Goal: Participate in discussion

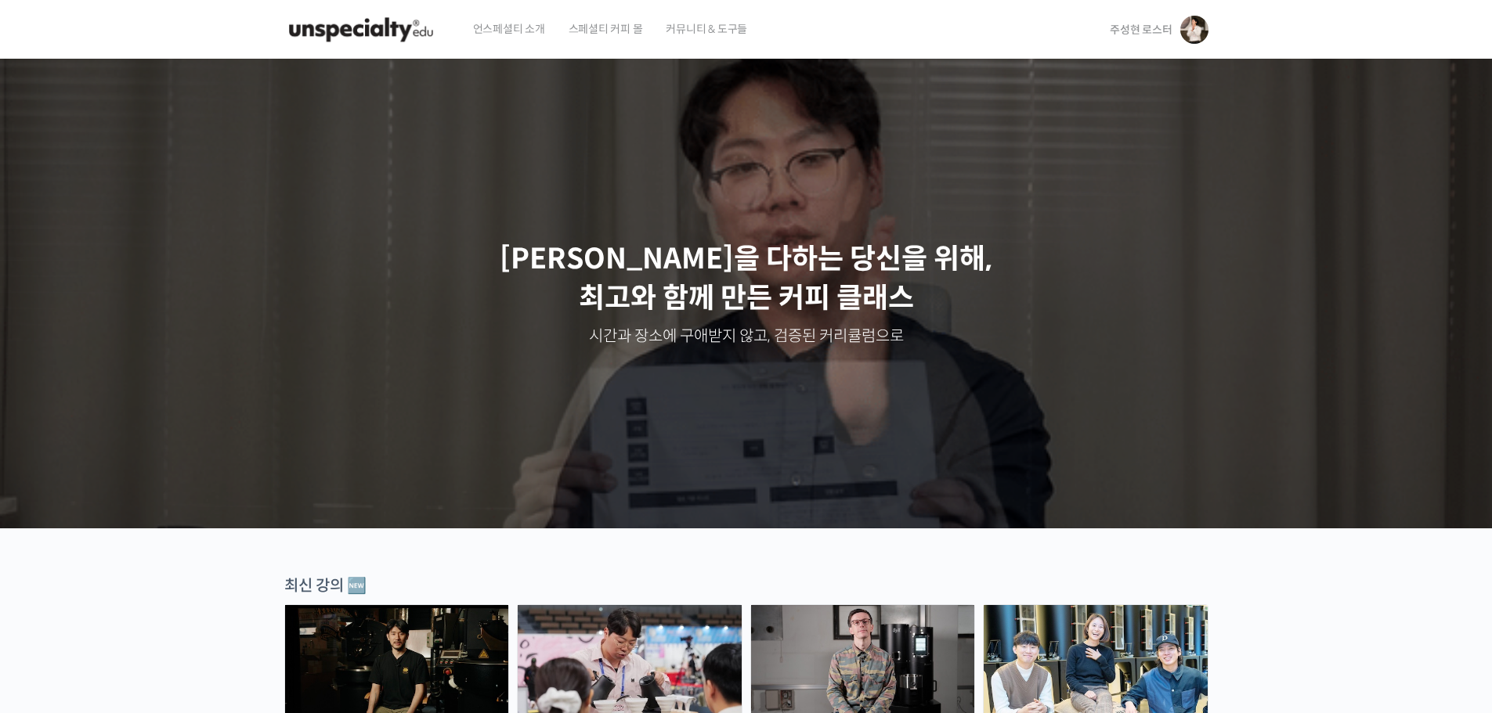
click at [1122, 32] on span "주성현 로스터" at bounding box center [1140, 30] width 62 height 14
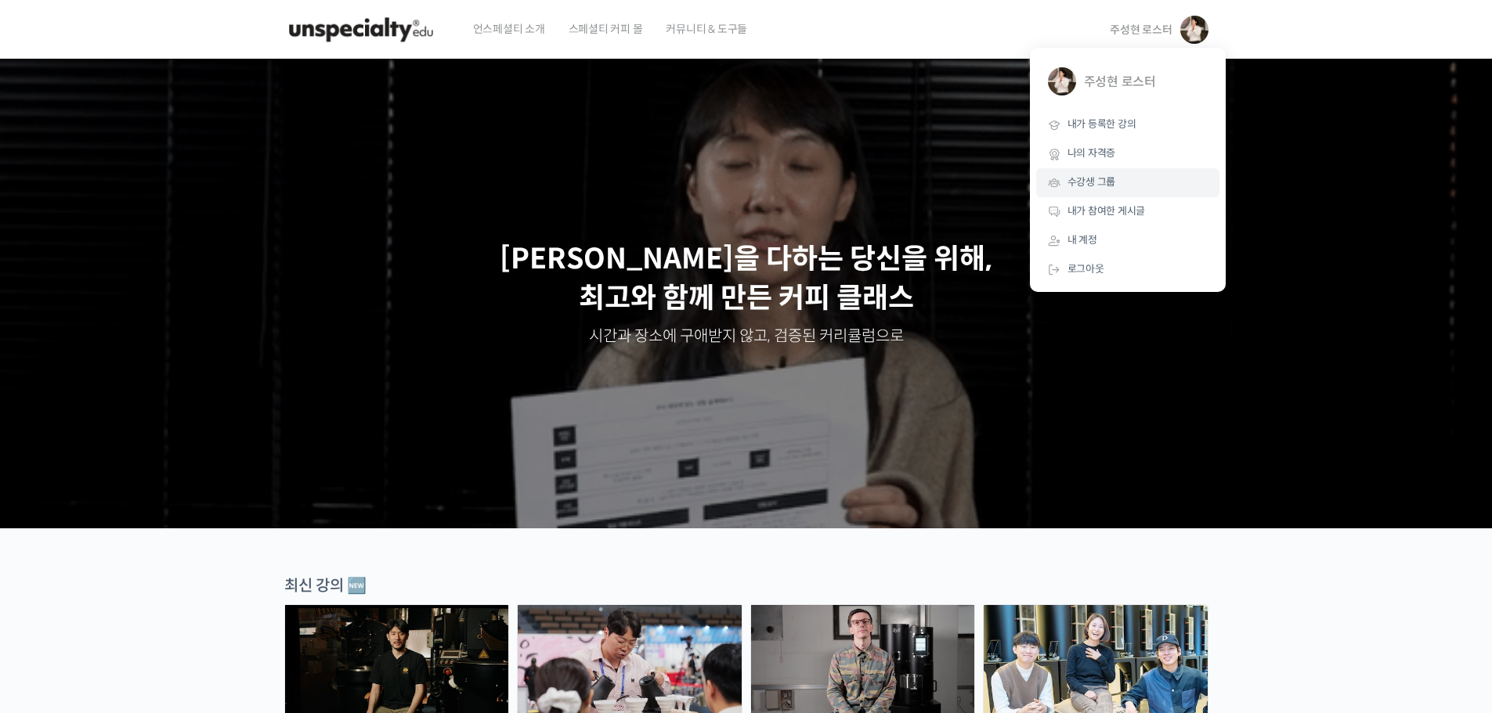
click at [1054, 172] on link "수강생 그룹" at bounding box center [1127, 182] width 183 height 29
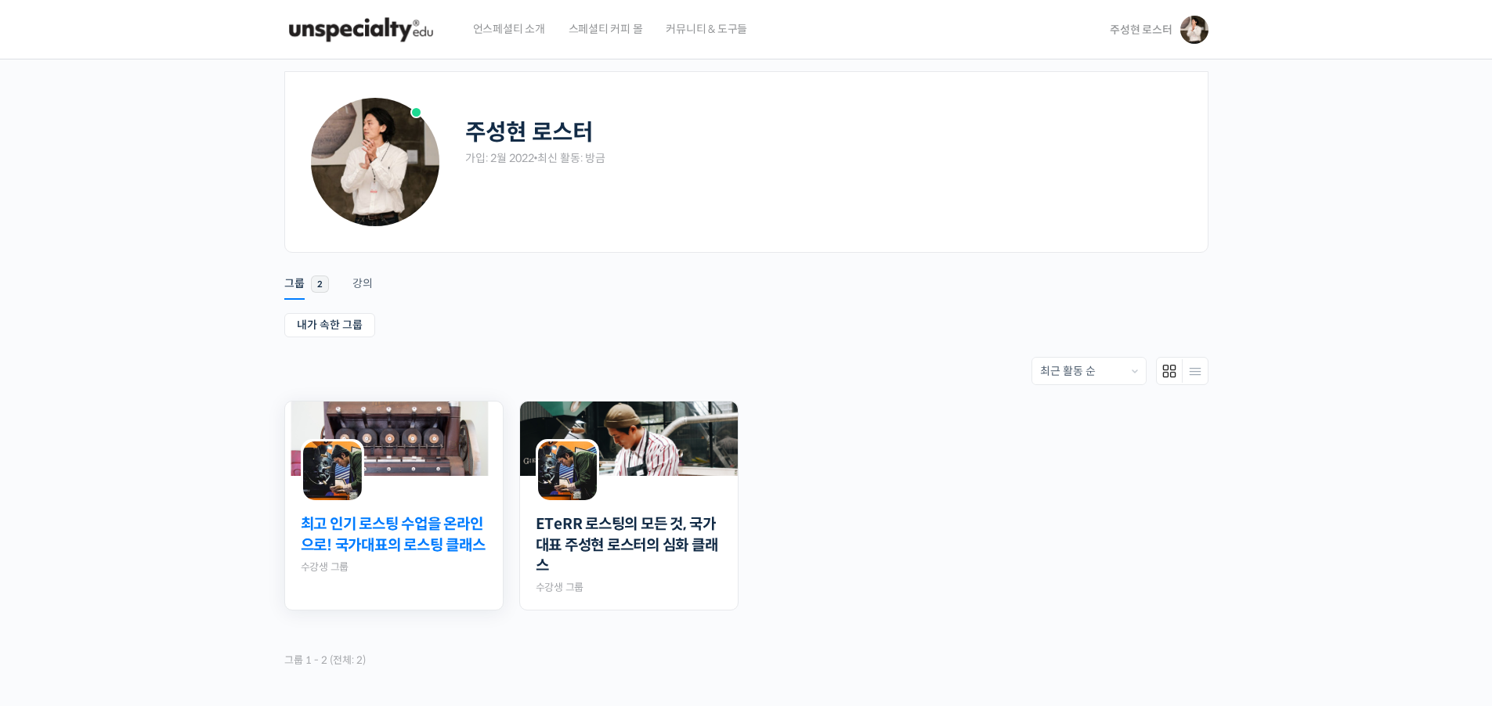
click at [425, 544] on link "최고 인기 로스팅 수업을 온라인으로! 국가대표의 로스팅 클래스" at bounding box center [394, 534] width 186 height 41
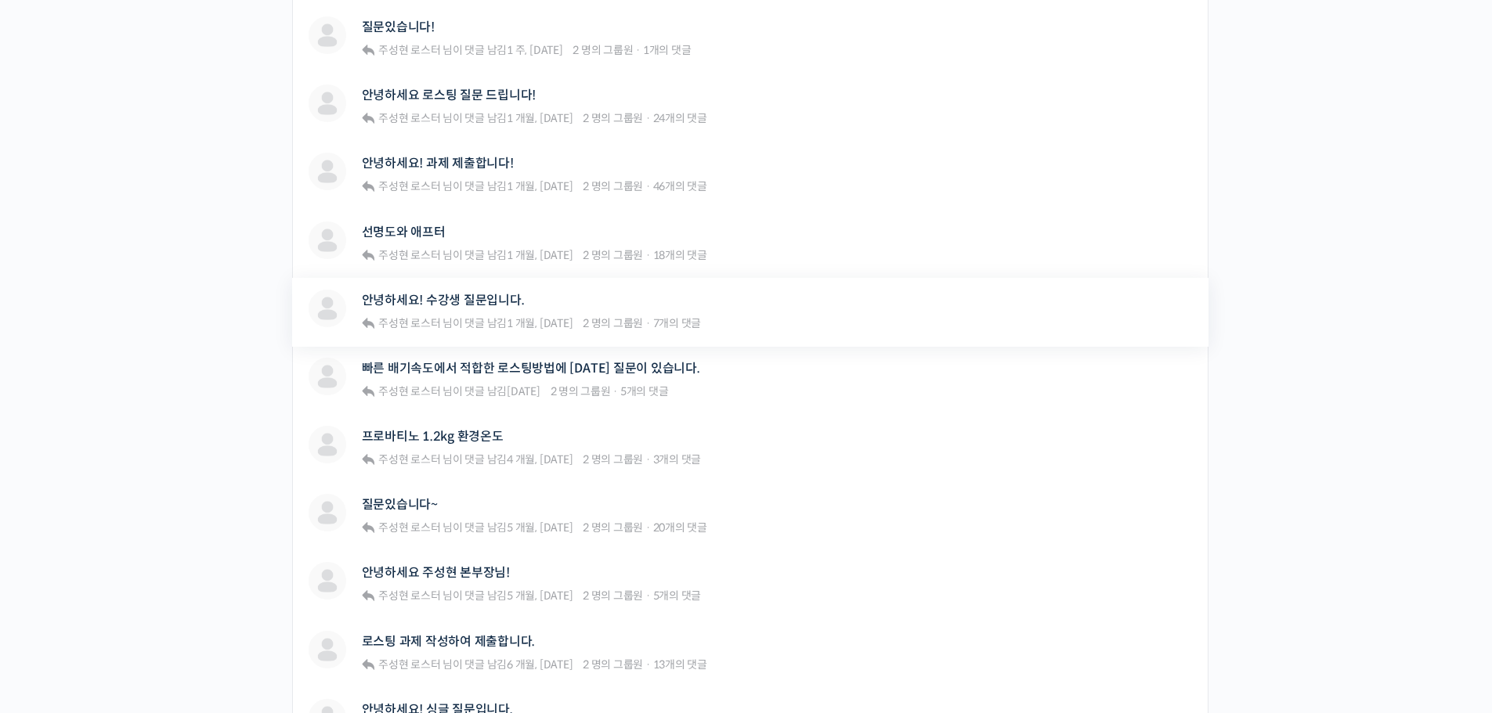
scroll to position [470, 0]
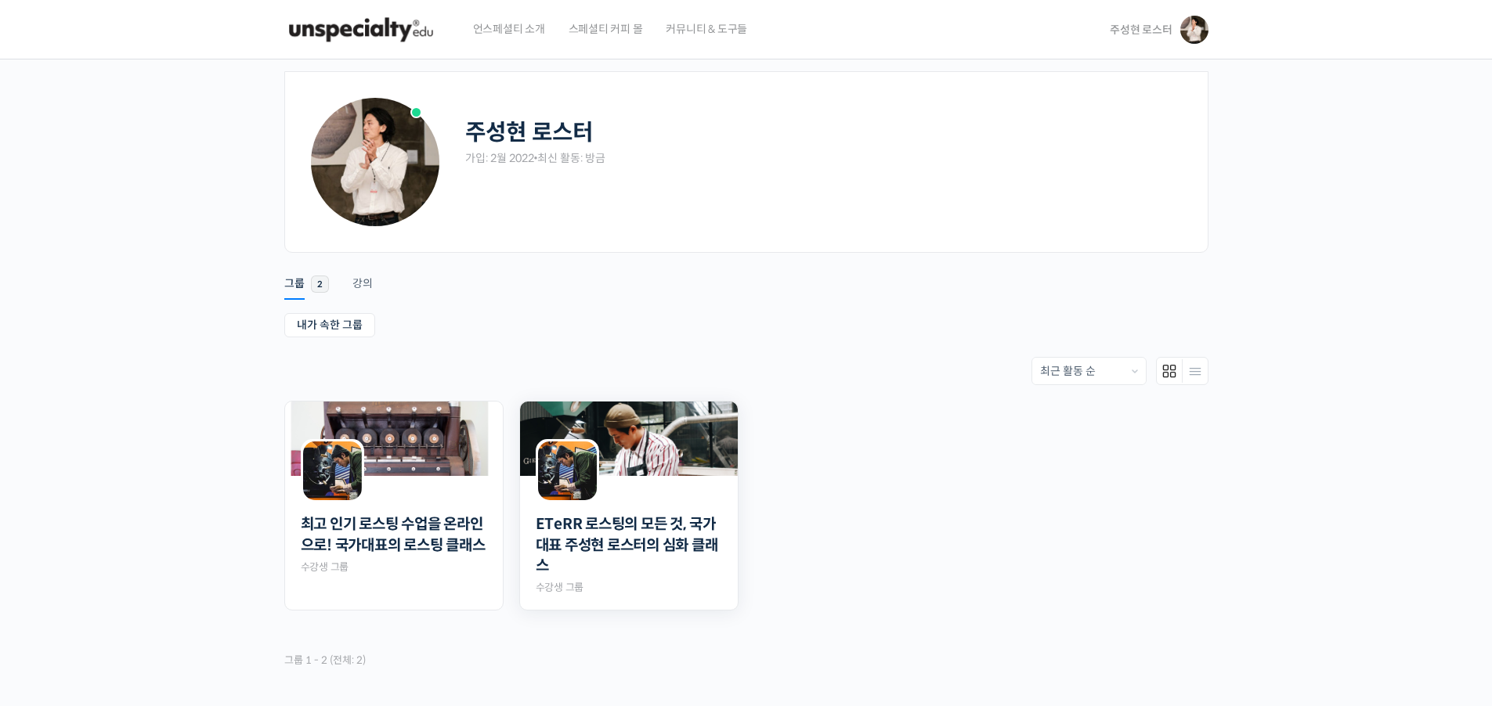
click at [660, 484] on div at bounding box center [629, 489] width 218 height 27
click at [657, 456] on img at bounding box center [629, 439] width 218 height 74
